Goal: Register for event/course

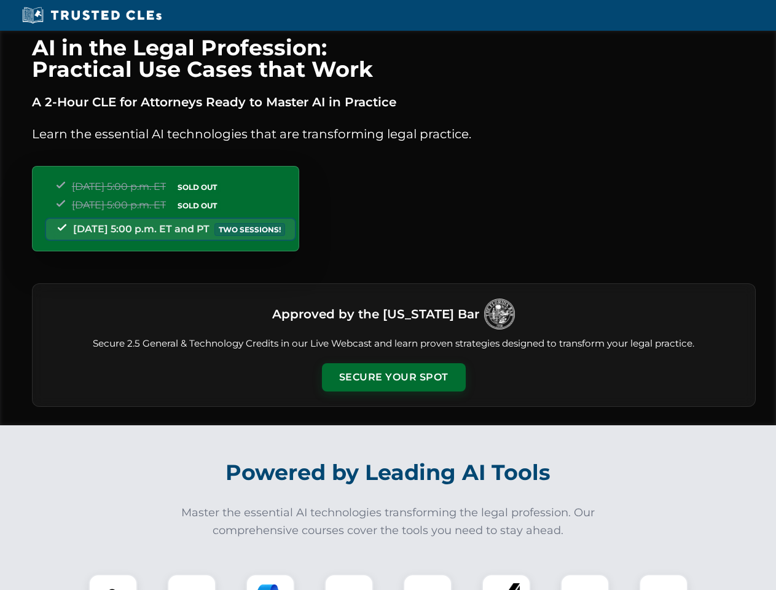
click at [393, 377] on button "Secure Your Spot" at bounding box center [394, 377] width 144 height 28
click at [113, 582] on img at bounding box center [113, 599] width 36 height 36
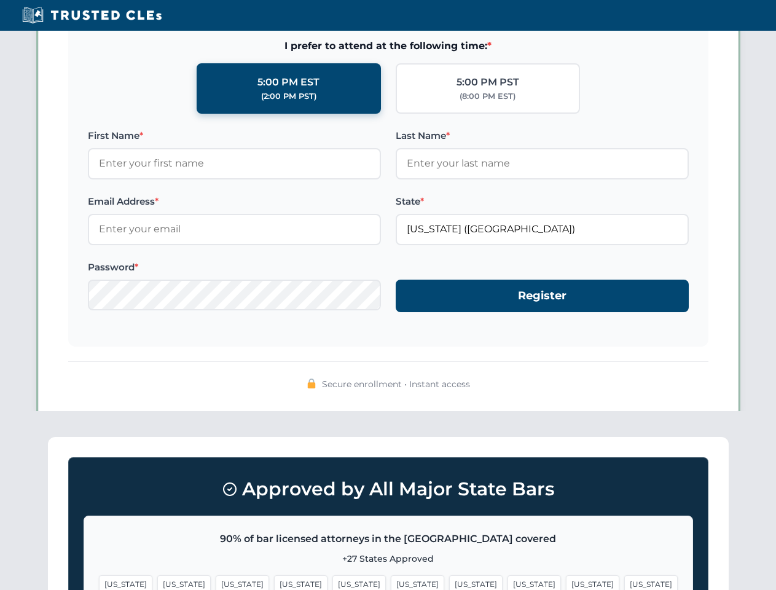
click at [449, 582] on span "[US_STATE]" at bounding box center [475, 584] width 53 height 18
click at [566, 582] on span "[US_STATE]" at bounding box center [592, 584] width 53 height 18
